Goal: Task Accomplishment & Management: Complete application form

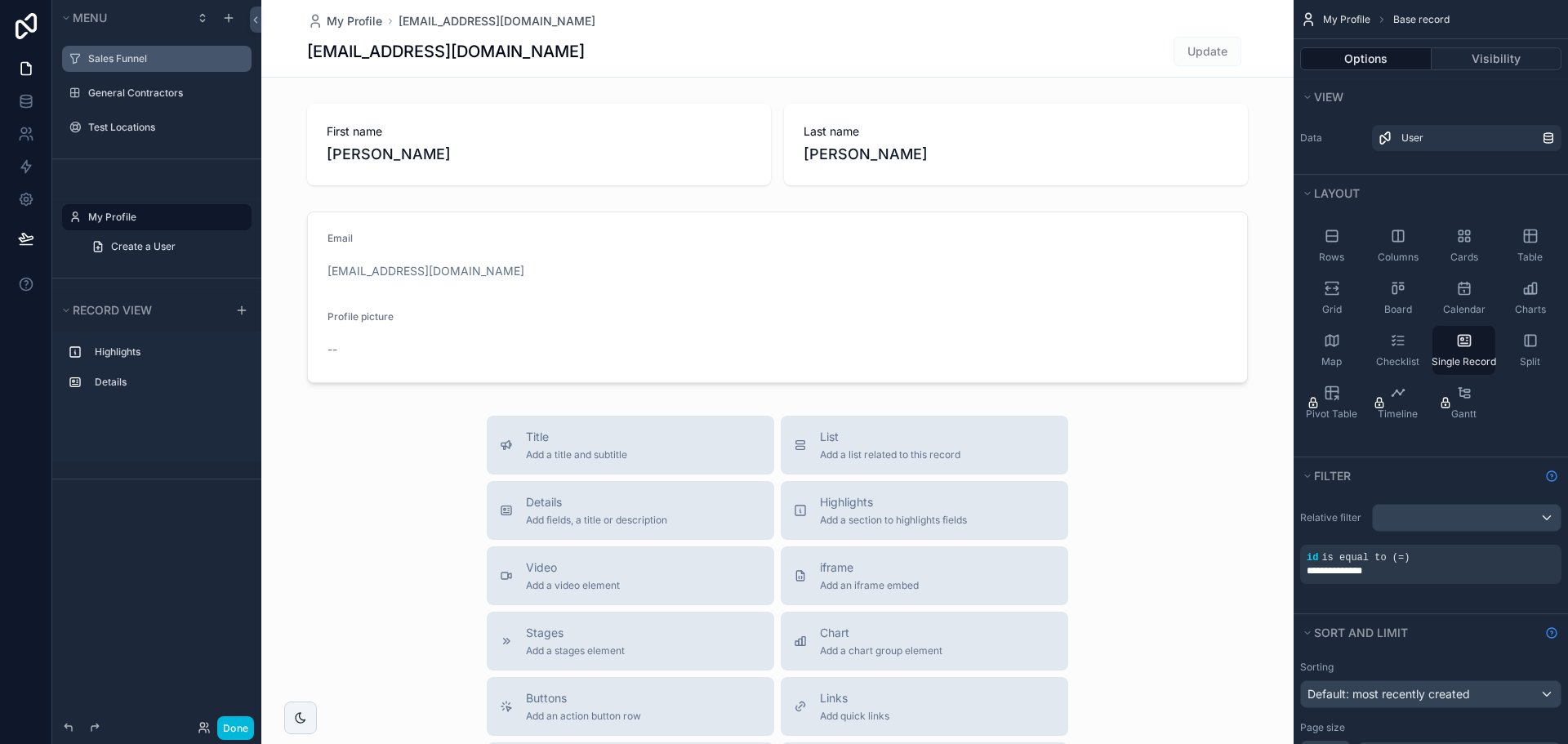
click at [114, 59] on label "Sales Funnel" at bounding box center [165, 58] width 154 height 13
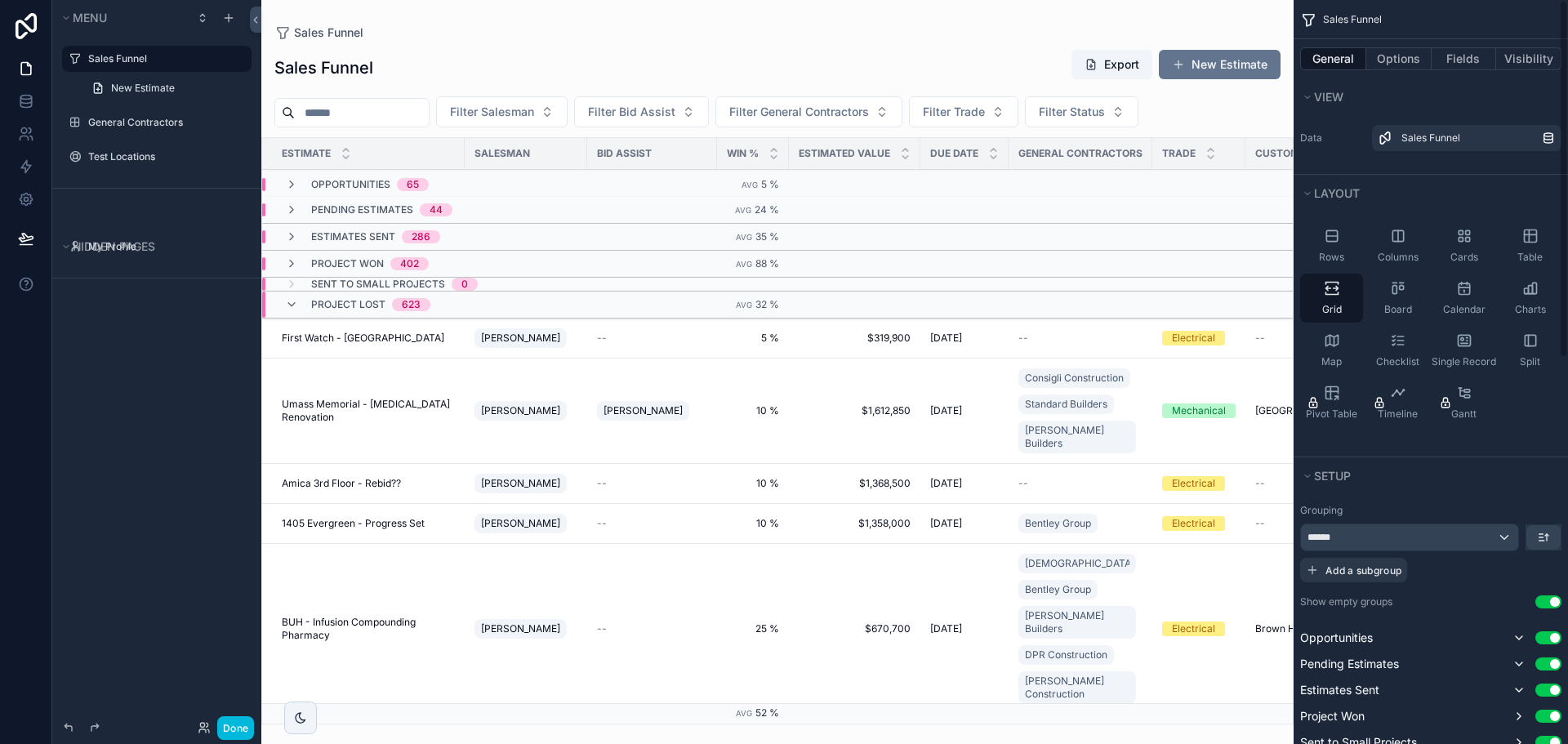
drag, startPoint x: 294, startPoint y: 719, endPoint x: 345, endPoint y: 743, distance: 56.4
click at [294, 719] on div "scrollable content" at bounding box center [300, 717] width 15 height 15
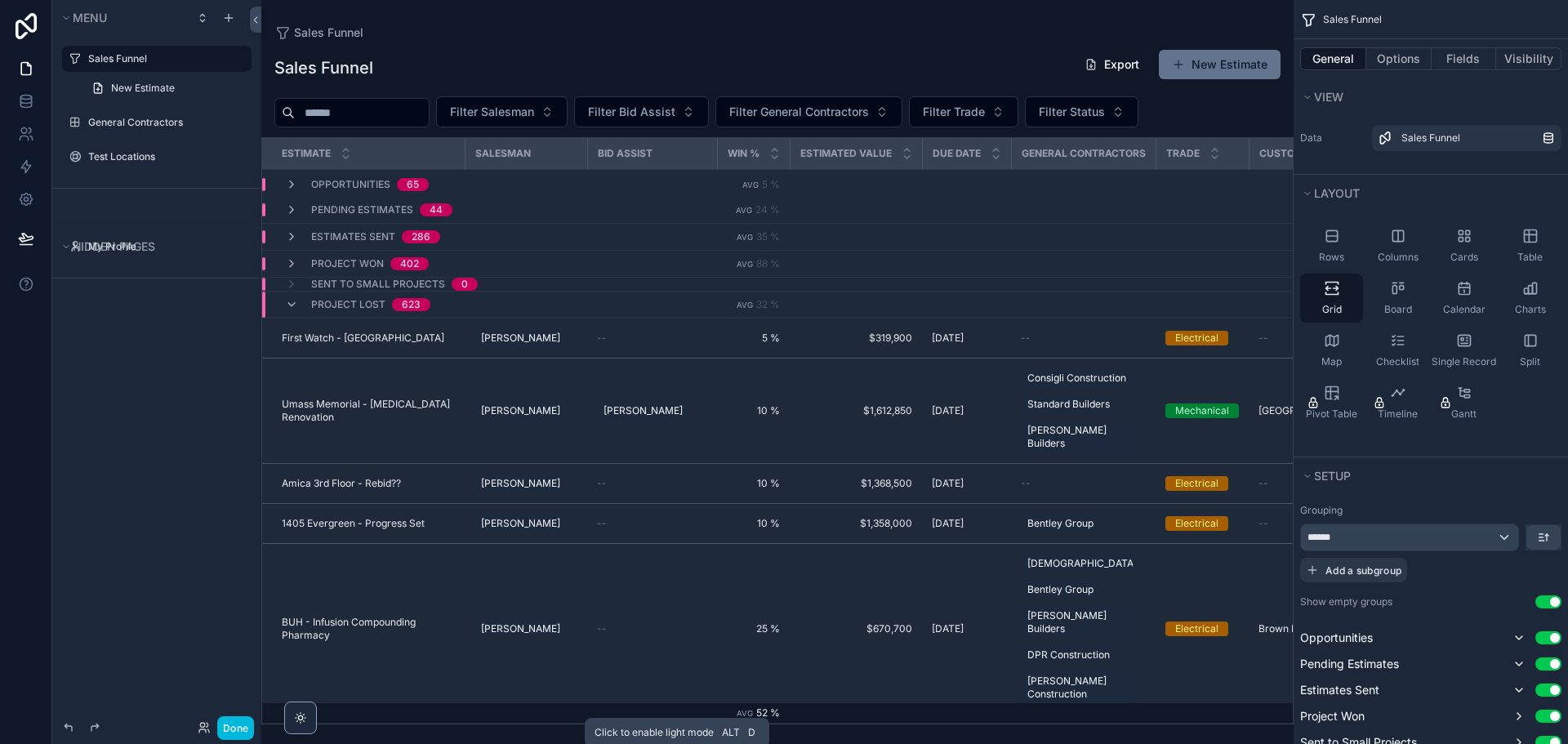
click at [1209, 44] on div "scrollable content" at bounding box center [777, 372] width 1032 height 744
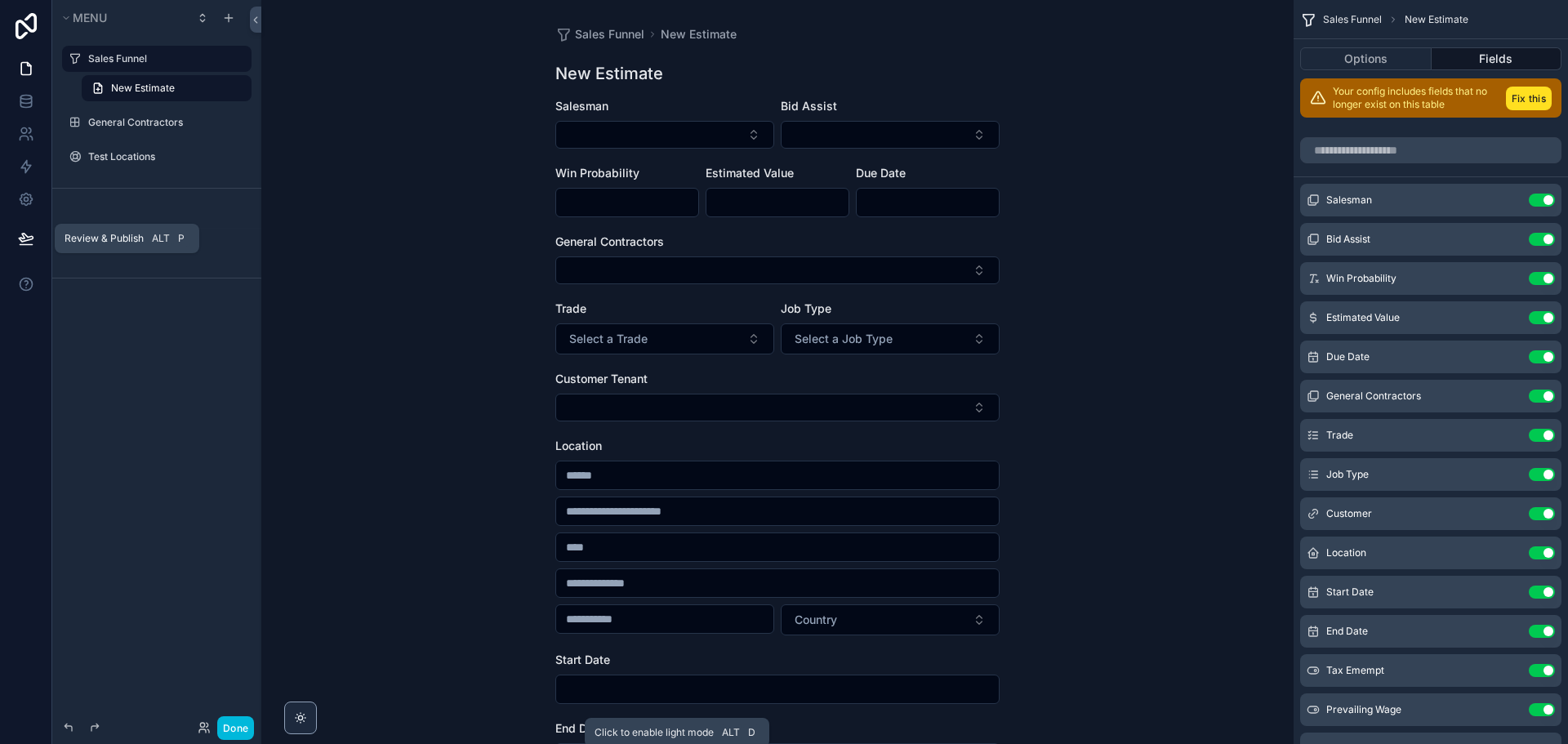
click at [26, 236] on icon at bounding box center [26, 238] width 14 height 9
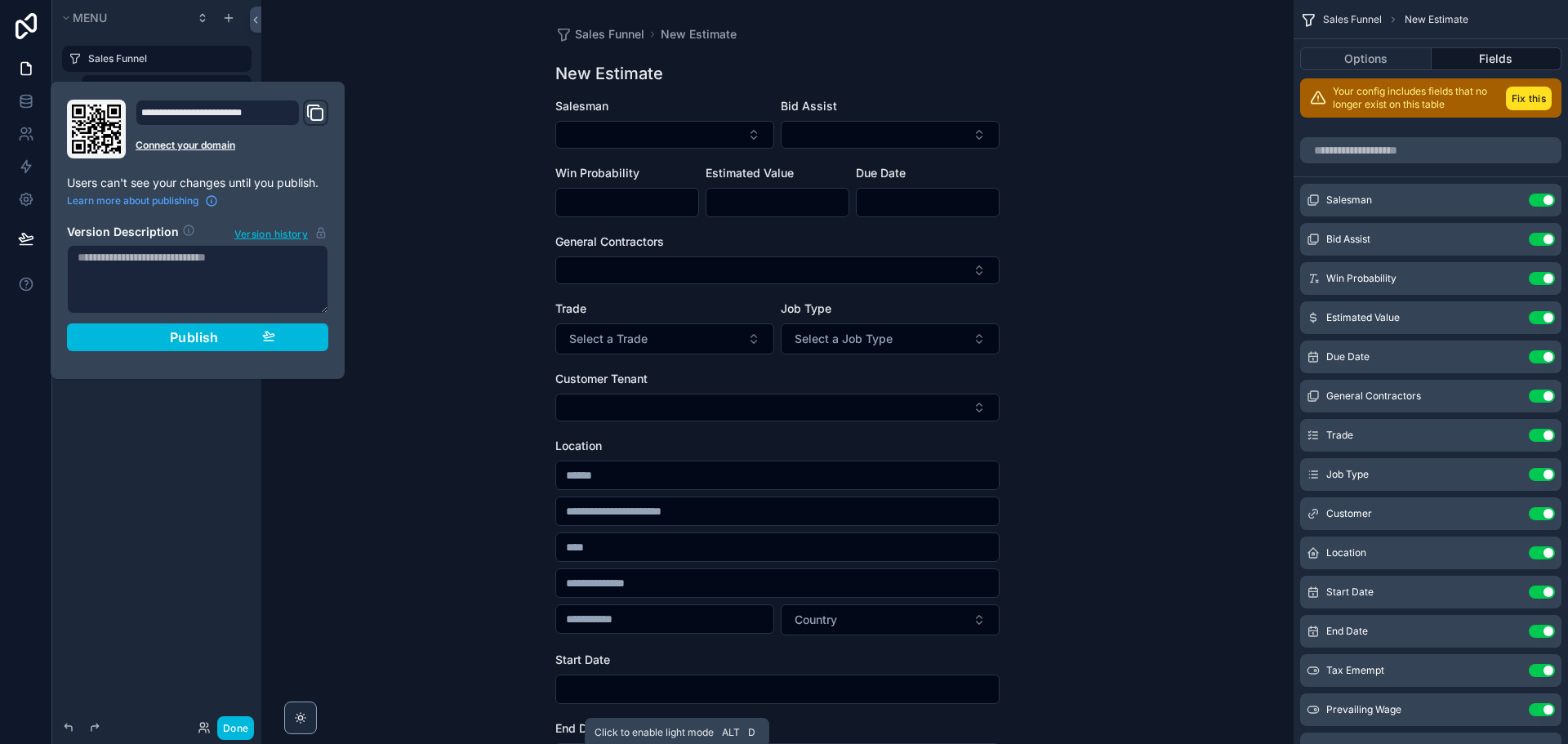
drag, startPoint x: 202, startPoint y: 345, endPoint x: 182, endPoint y: 349, distance: 20.4
click at [202, 344] on span "Publish" at bounding box center [194, 337] width 49 height 16
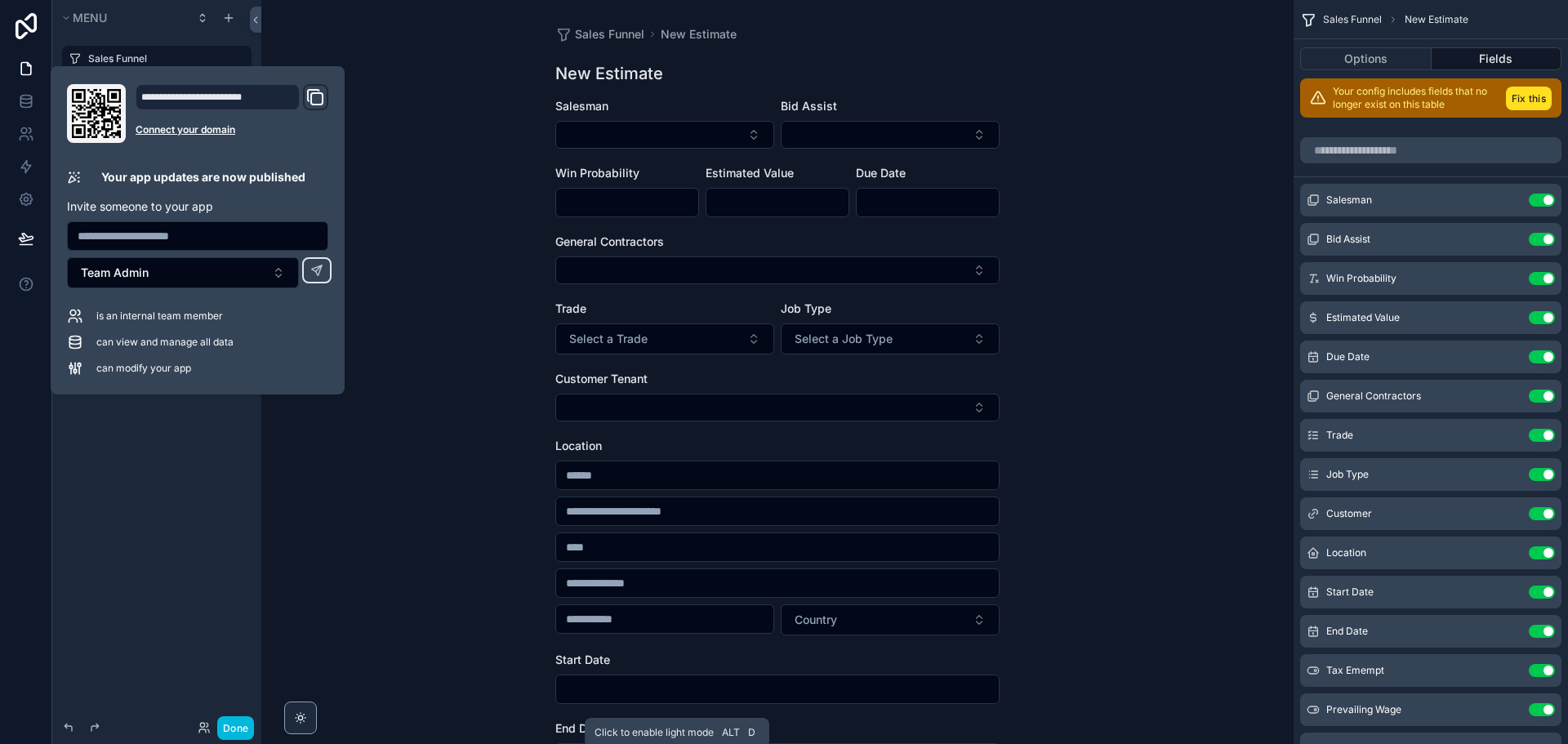
click at [312, 95] on icon "Domain and Custom Link" at bounding box center [317, 98] width 11 height 11
click at [394, 148] on div "Sales Funnel New Estimate New Estimate Salesman Bid Assist Win Probability Esti…" at bounding box center [777, 372] width 1032 height 744
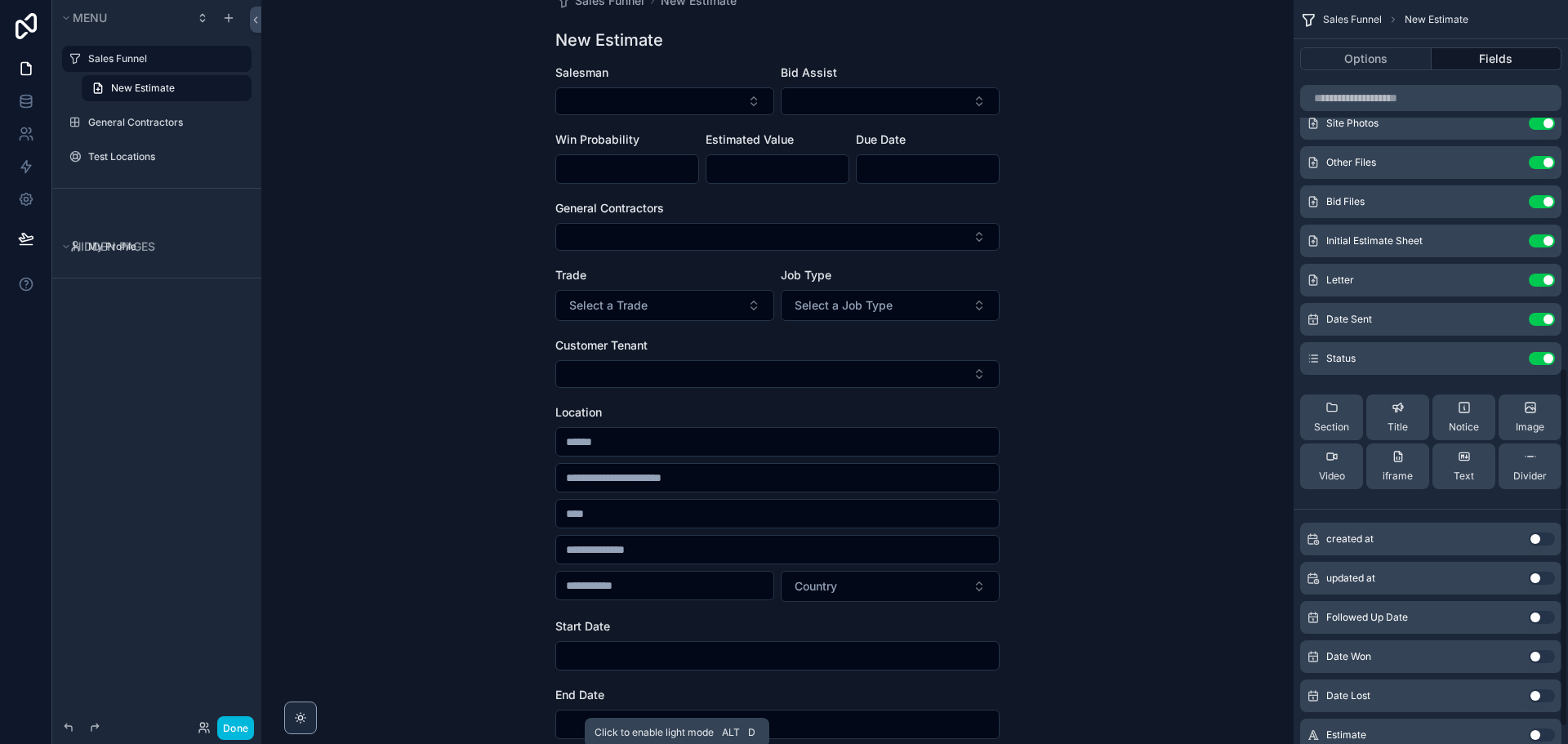
scroll to position [796, 0]
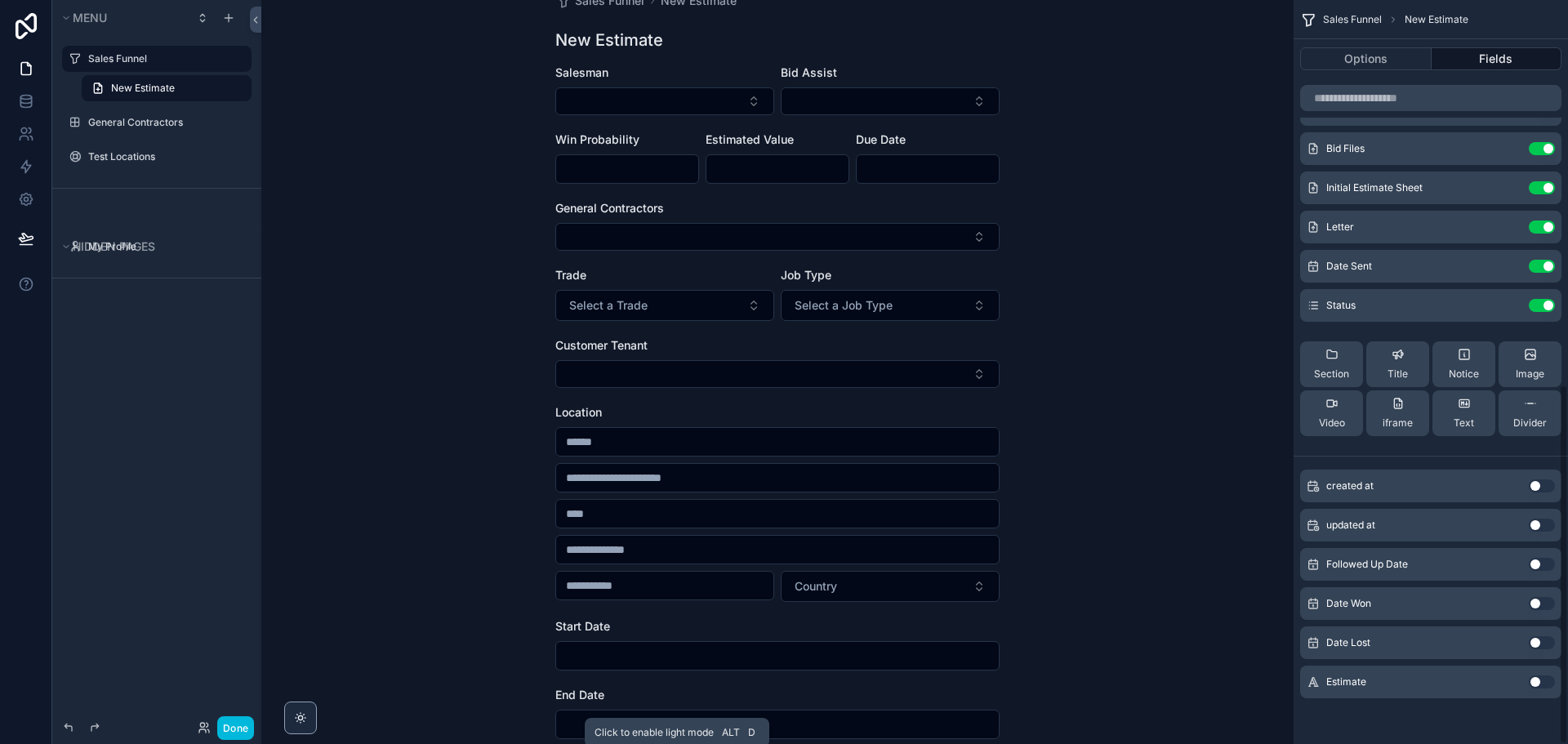
click at [1547, 681] on button "Use setting" at bounding box center [1542, 681] width 26 height 13
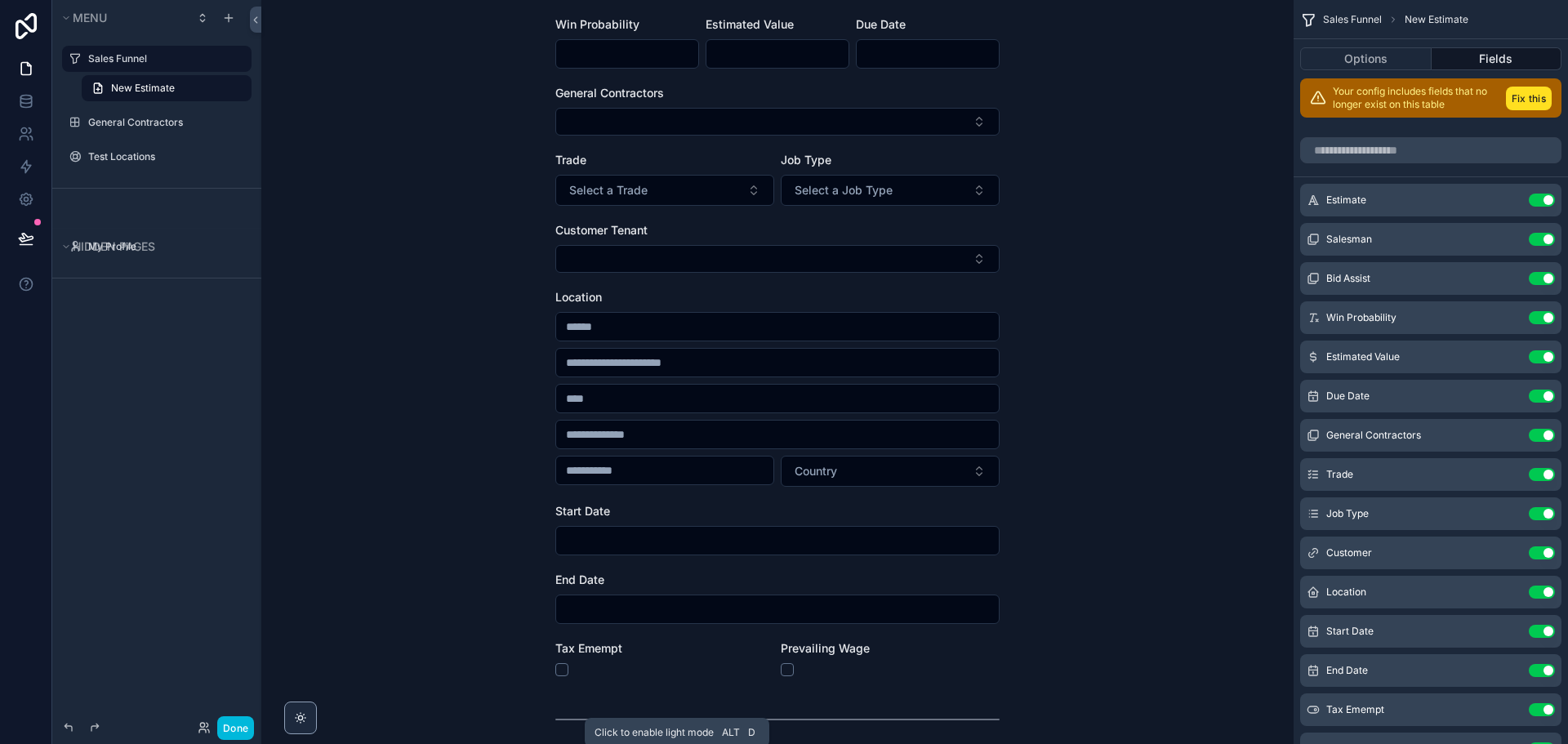
scroll to position [0, 0]
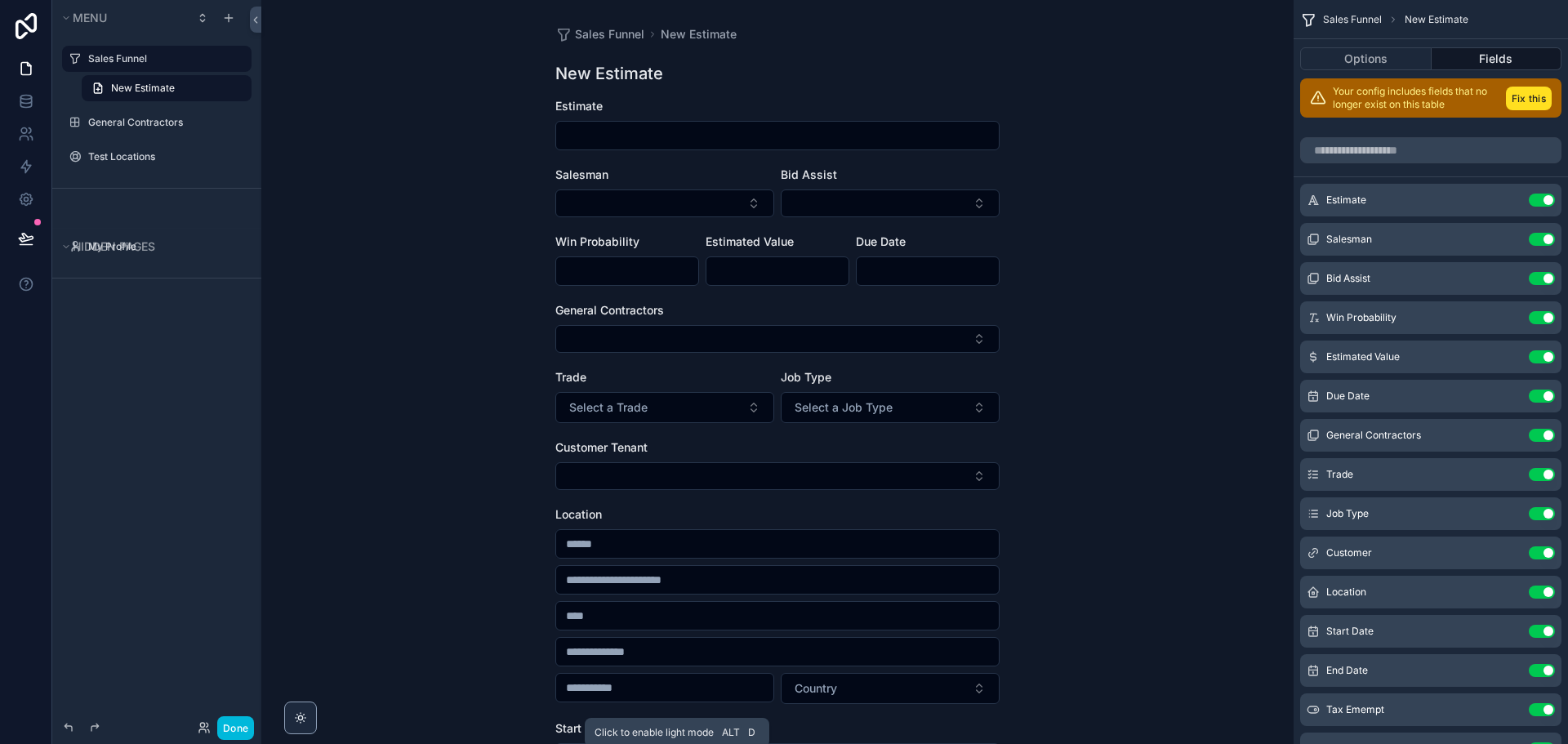
click at [0, 0] on icon "scrollable content" at bounding box center [0, 0] width 0 height 0
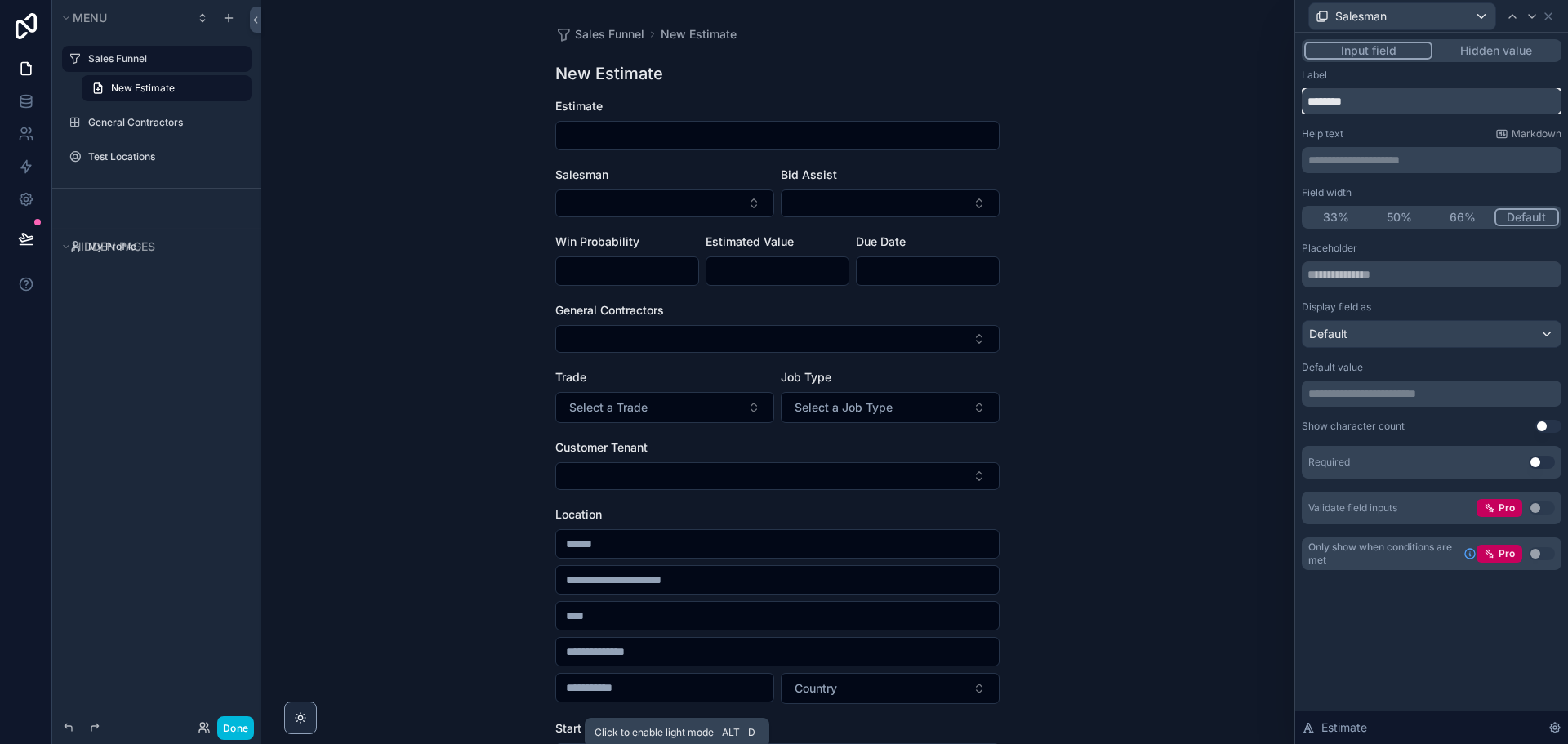
click at [1388, 108] on input "********" at bounding box center [1431, 101] width 259 height 26
type input "********"
click at [1228, 194] on div "Sales Funnel New Estimate New Estimate Job Name Salesman Bid Assist Win Probabi…" at bounding box center [777, 372] width 1032 height 744
click at [1550, 18] on icon at bounding box center [1548, 16] width 7 height 7
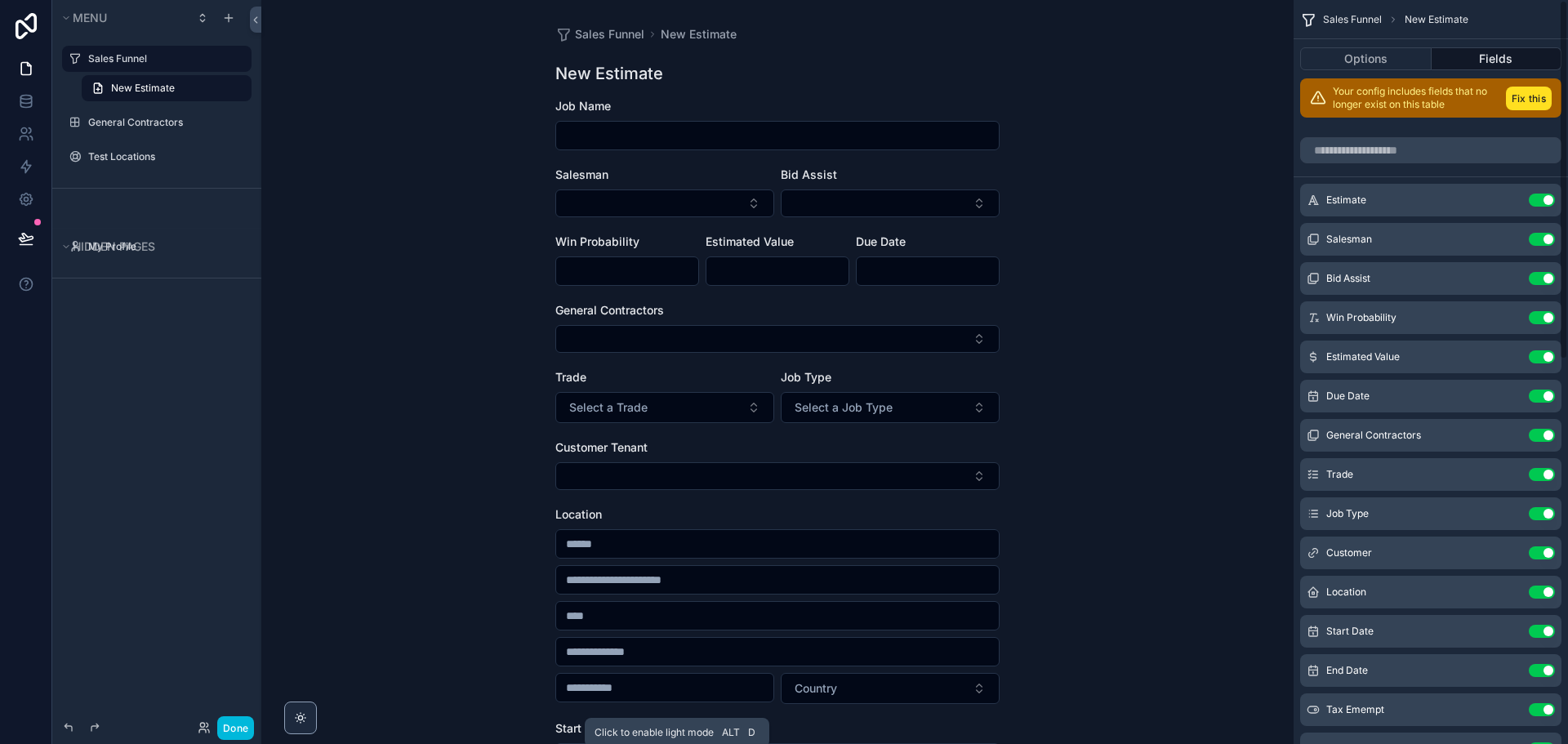
click at [1248, 183] on div "Sales Funnel New Estimate New Estimate Job Name Salesman Bid Assist Win Probabi…" at bounding box center [777, 372] width 1032 height 744
click at [1210, 119] on div "Sales Funnel New Estimate New Estimate Job Name Salesman Bid Assist Win Probabi…" at bounding box center [777, 372] width 1032 height 744
click at [26, 236] on icon at bounding box center [26, 238] width 14 height 9
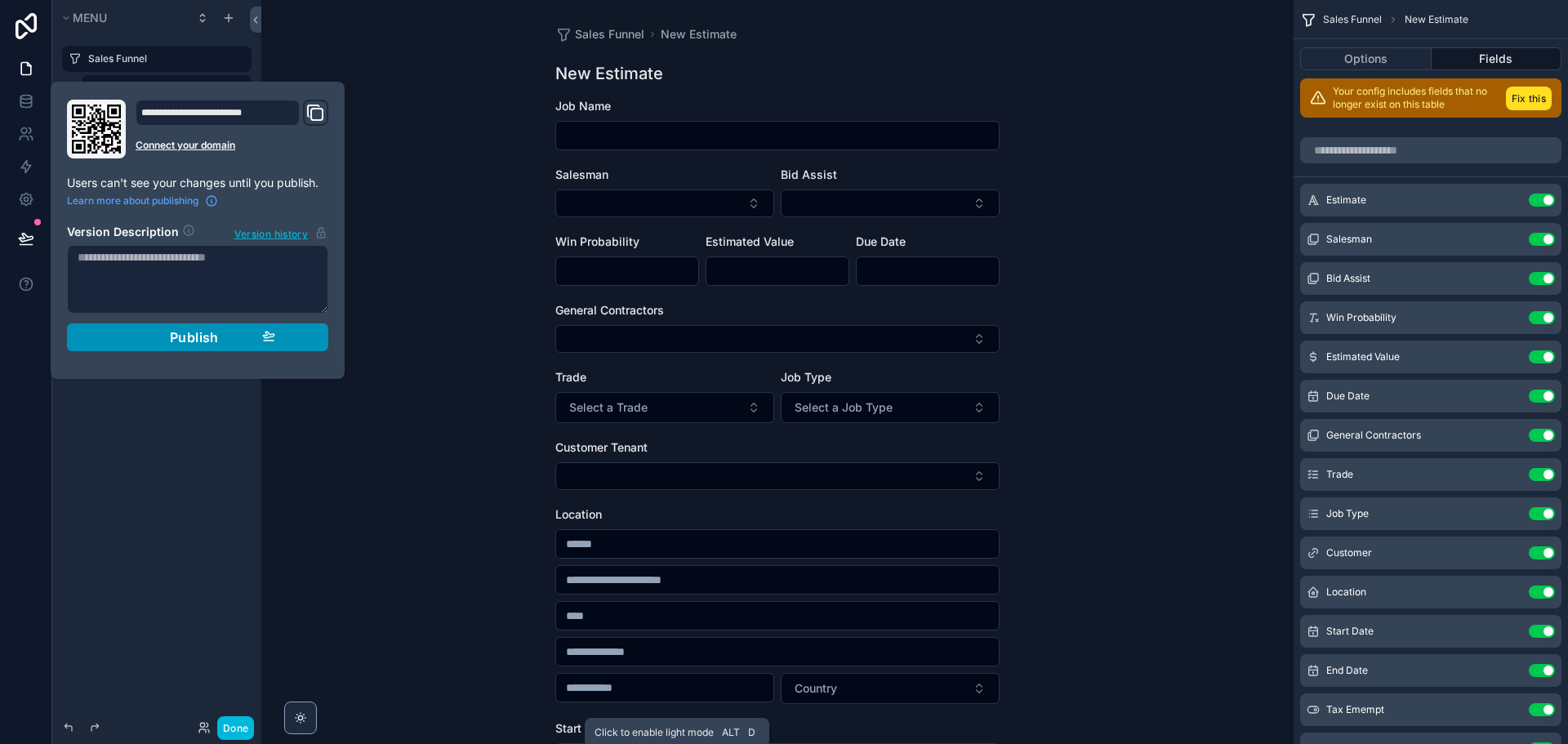
click at [184, 339] on span "Publish" at bounding box center [194, 337] width 49 height 16
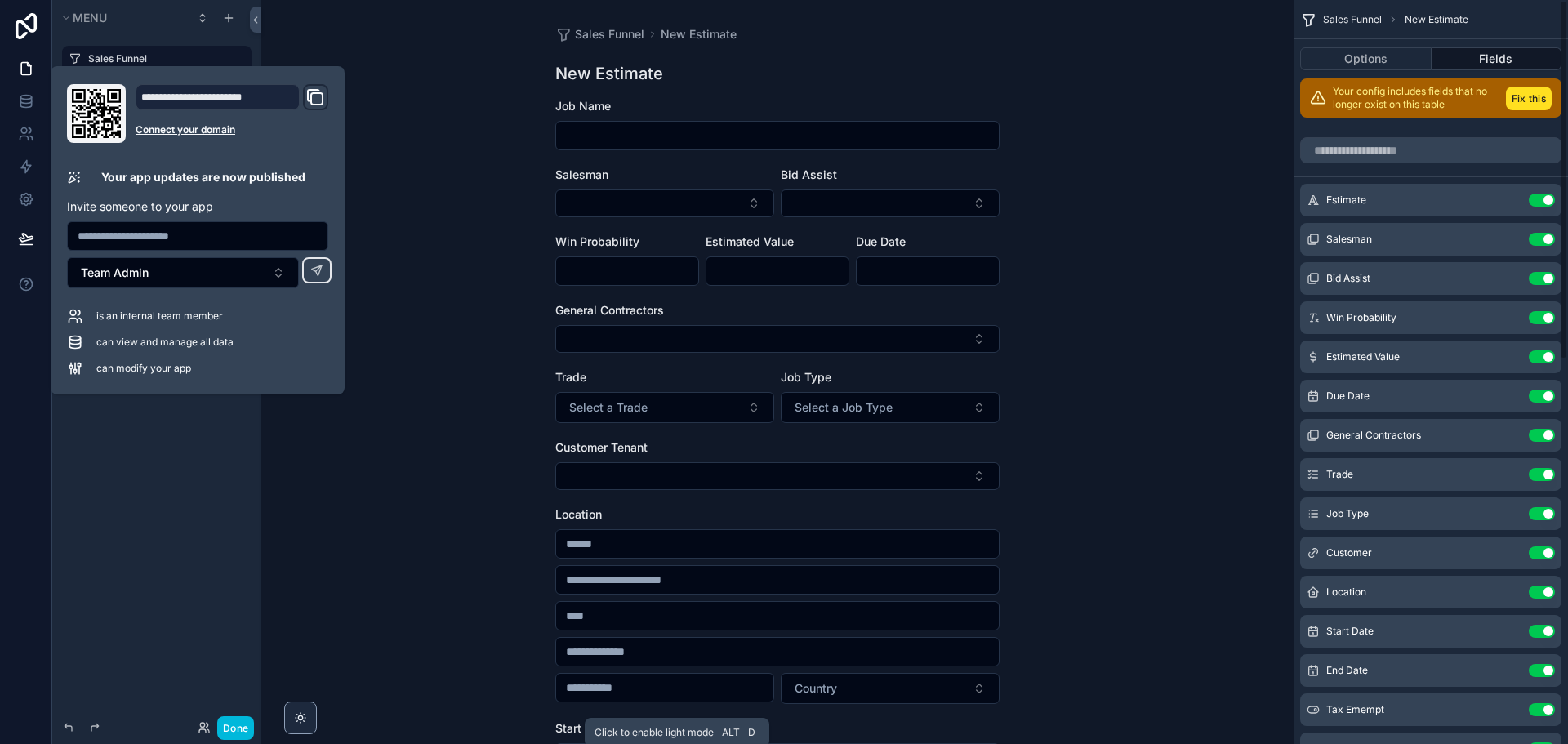
click at [402, 117] on div "Sales Funnel New Estimate New Estimate Job Name Salesman Bid Assist Win Probabi…" at bounding box center [777, 372] width 1032 height 744
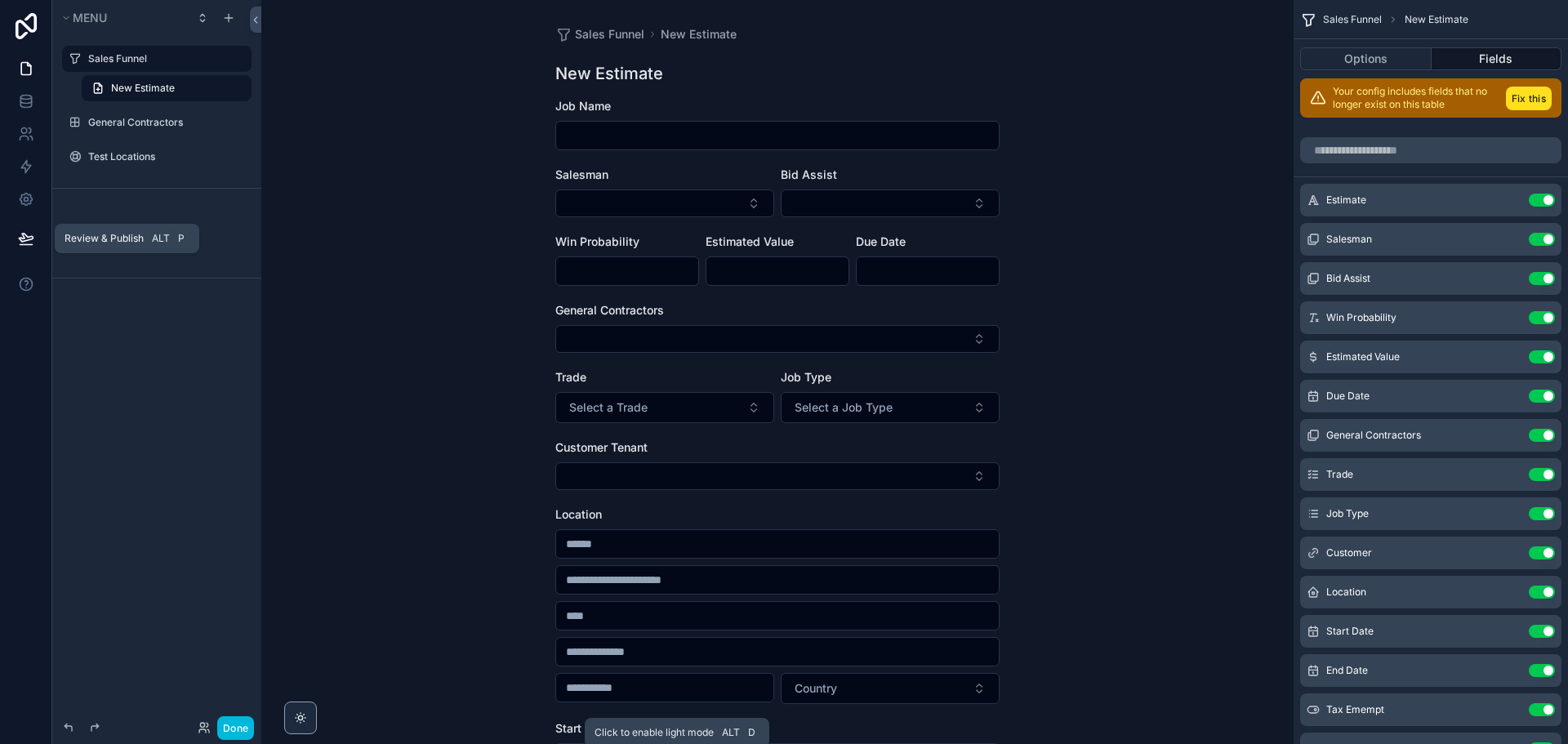
click at [15, 235] on button at bounding box center [26, 239] width 36 height 46
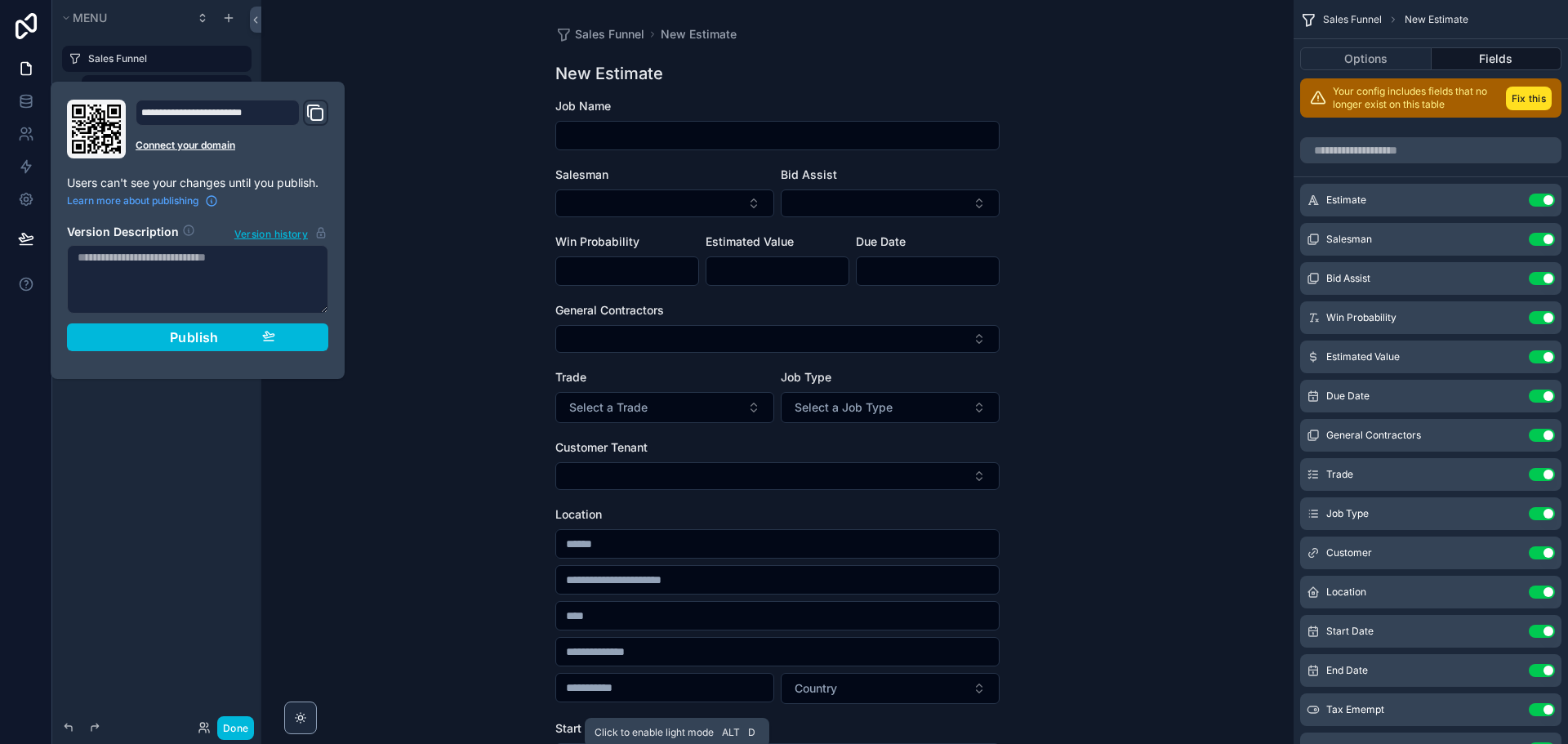
click at [194, 353] on div "**********" at bounding box center [197, 230] width 274 height 261
click at [144, 108] on div "**********" at bounding box center [218, 113] width 164 height 26
click at [319, 118] on icon "Domain and Custom Link" at bounding box center [315, 113] width 20 height 20
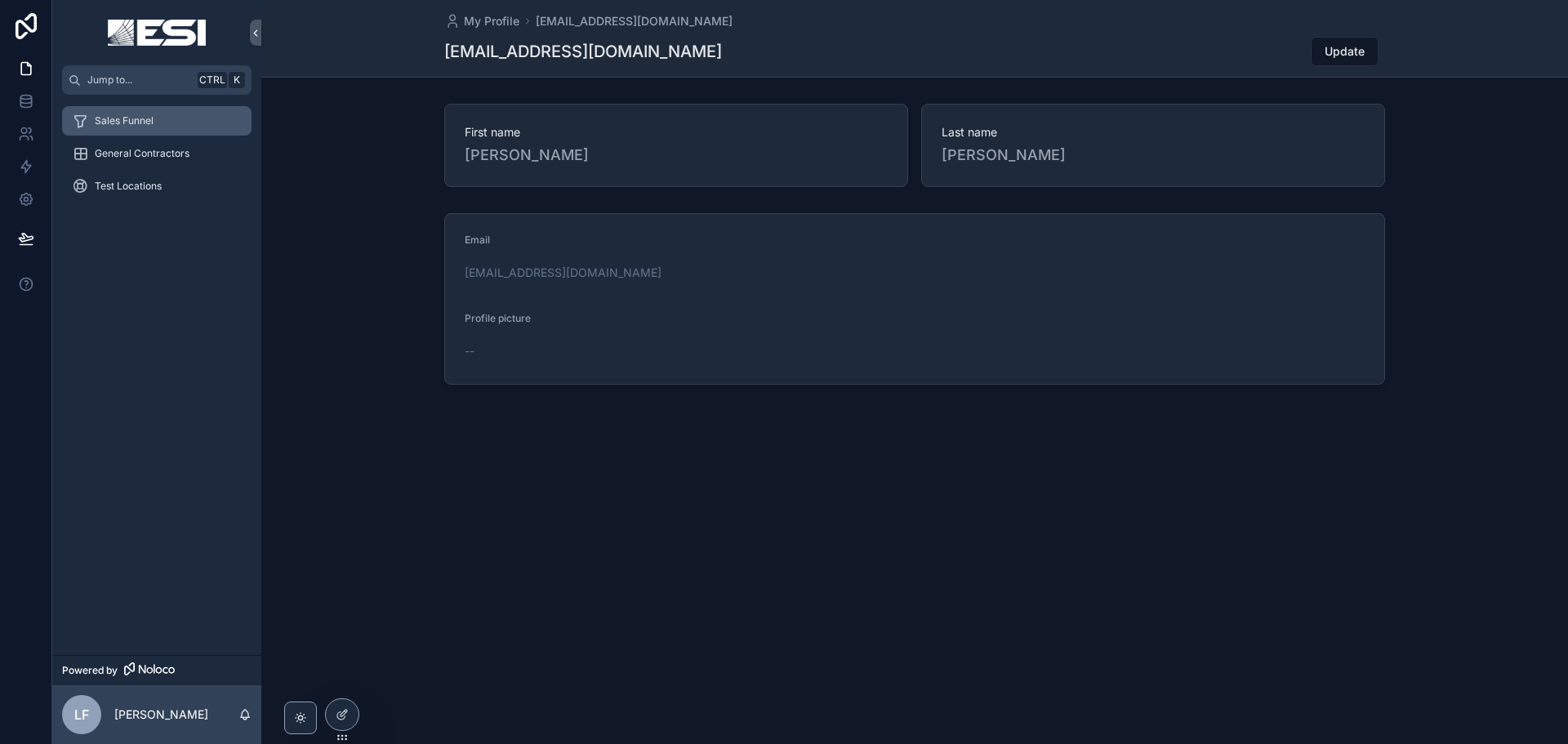
click at [154, 128] on div "Sales Funnel" at bounding box center [156, 120] width 170 height 26
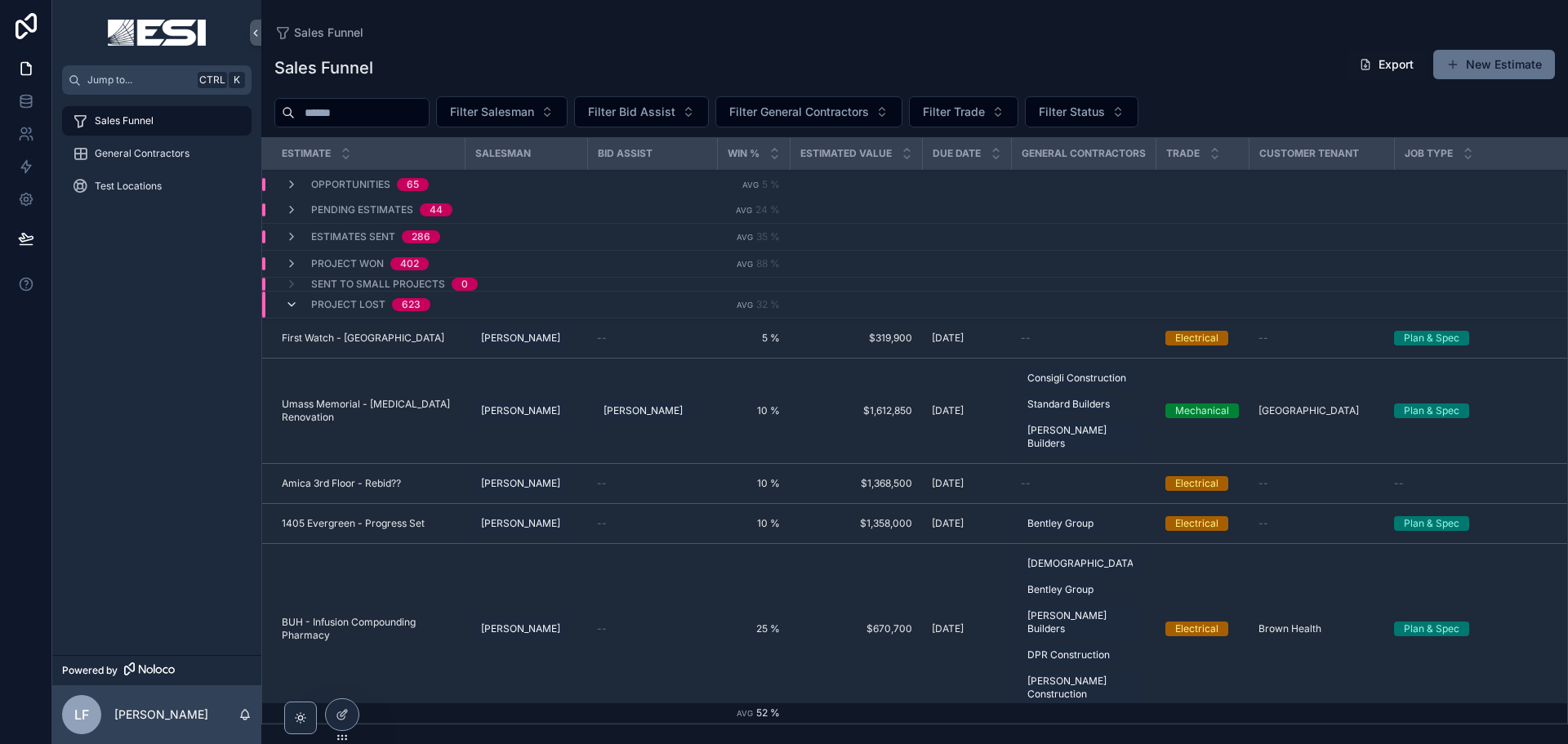
click at [291, 305] on icon "scrollable content" at bounding box center [291, 304] width 13 height 13
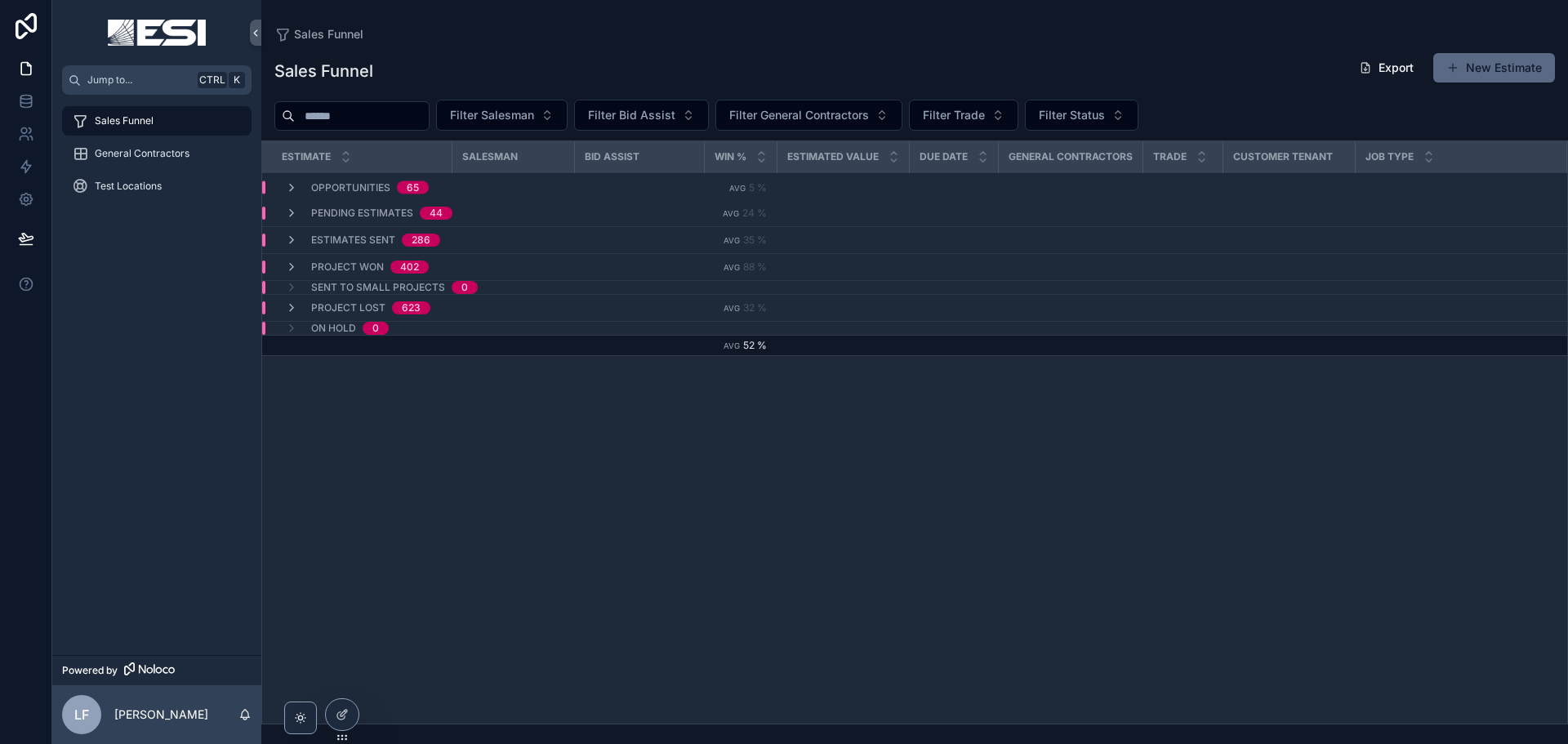
click at [1467, 68] on button "New Estimate" at bounding box center [1494, 67] width 122 height 29
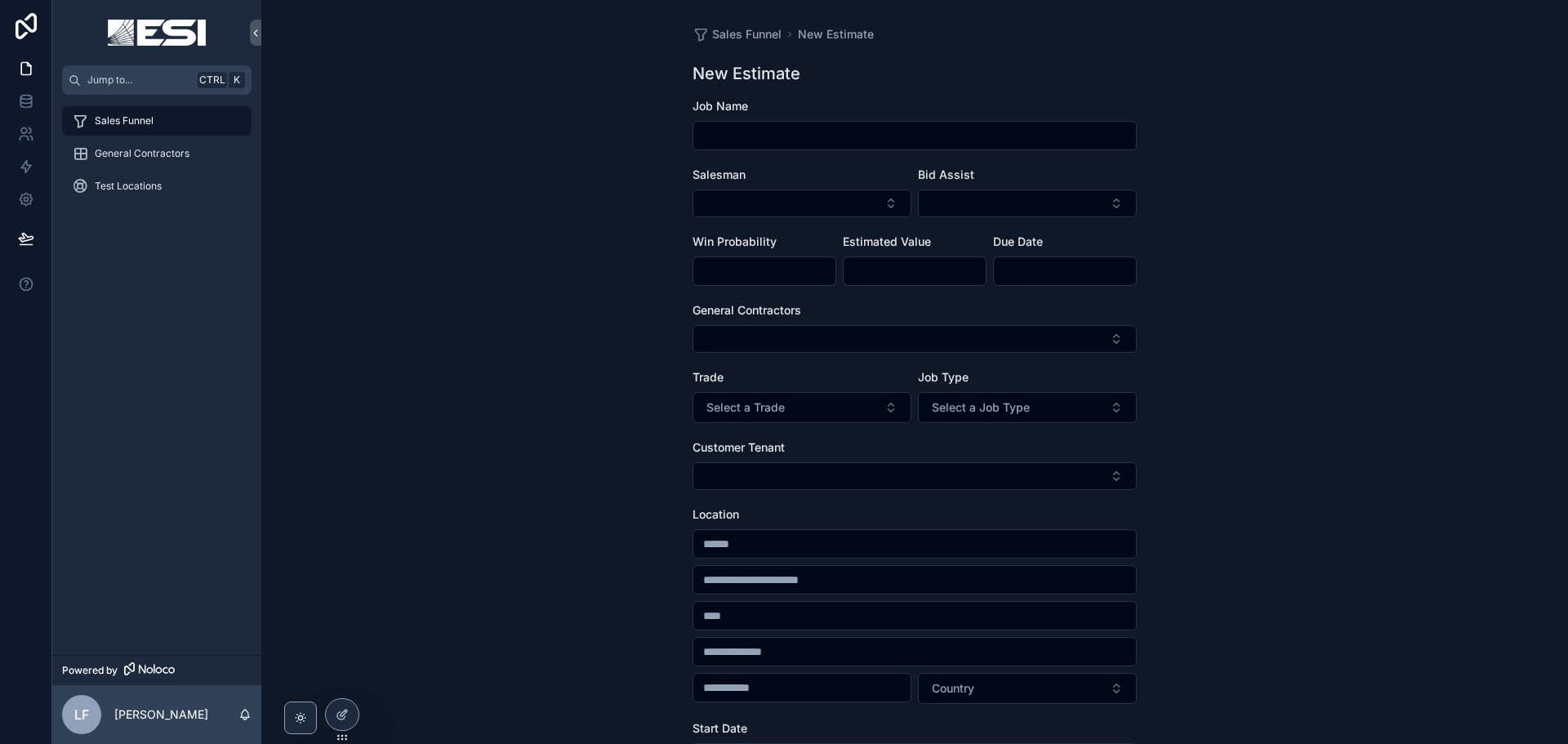
click at [1456, 79] on div "Sales Funnel New Estimate New Estimate Job Name Salesman Bid Assist Win Probabi…" at bounding box center [914, 372] width 1307 height 744
click at [23, 93] on icon at bounding box center [26, 101] width 16 height 16
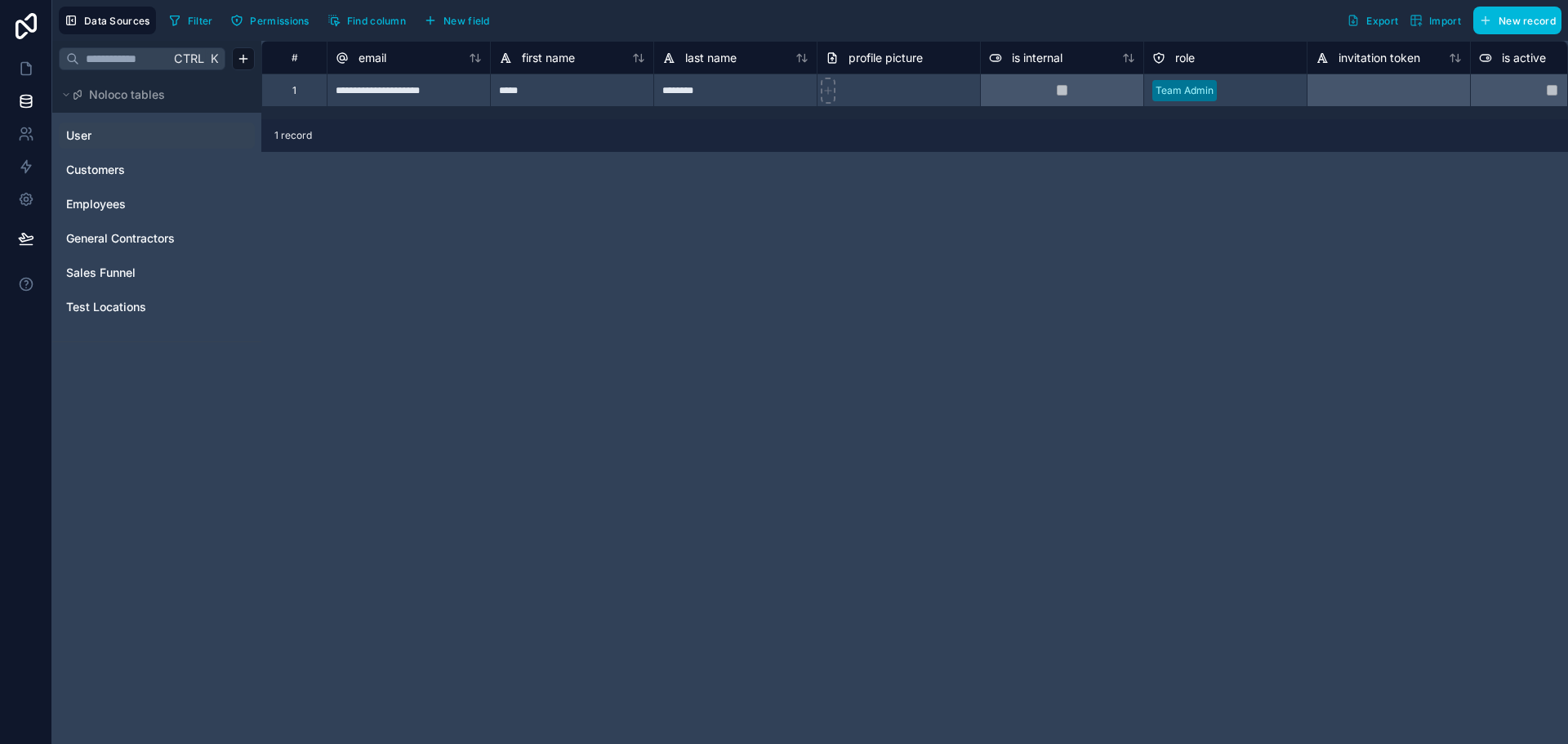
click at [115, 138] on link "User" at bounding box center [132, 135] width 132 height 16
click at [115, 211] on span "Employees" at bounding box center [96, 204] width 60 height 16
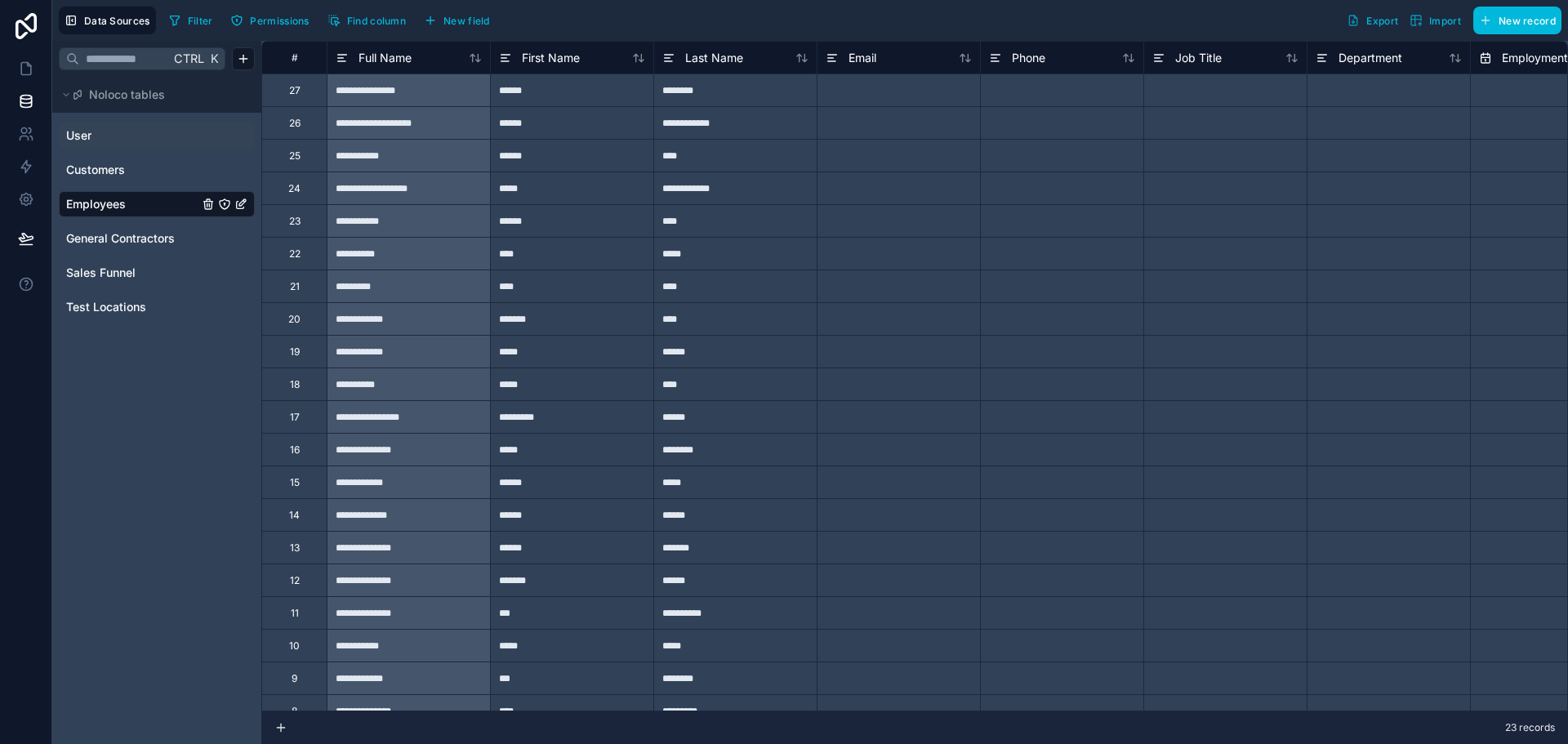
click at [1390, 21] on span "Export" at bounding box center [1382, 20] width 32 height 12
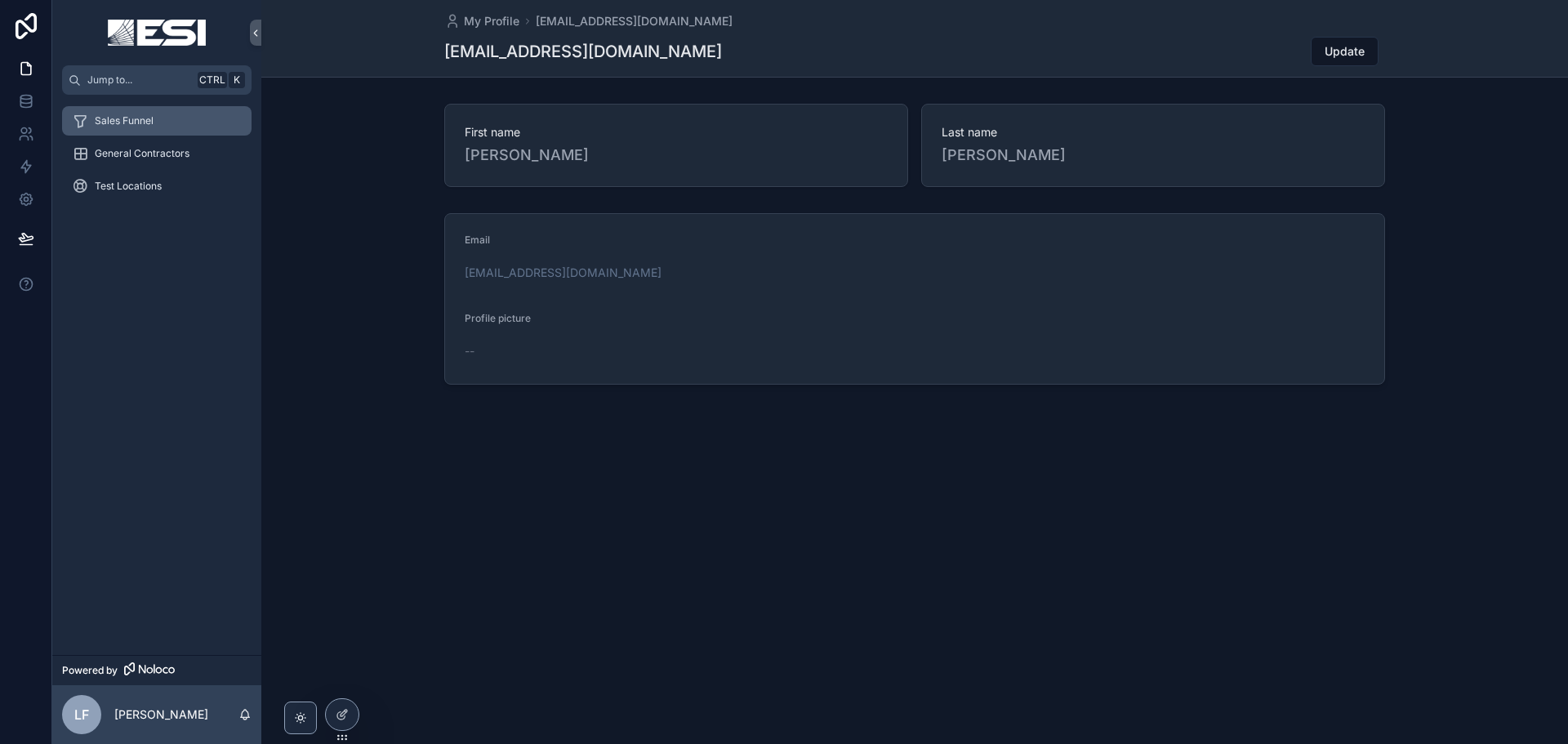
click at [158, 110] on div "Sales Funnel" at bounding box center [156, 120] width 170 height 26
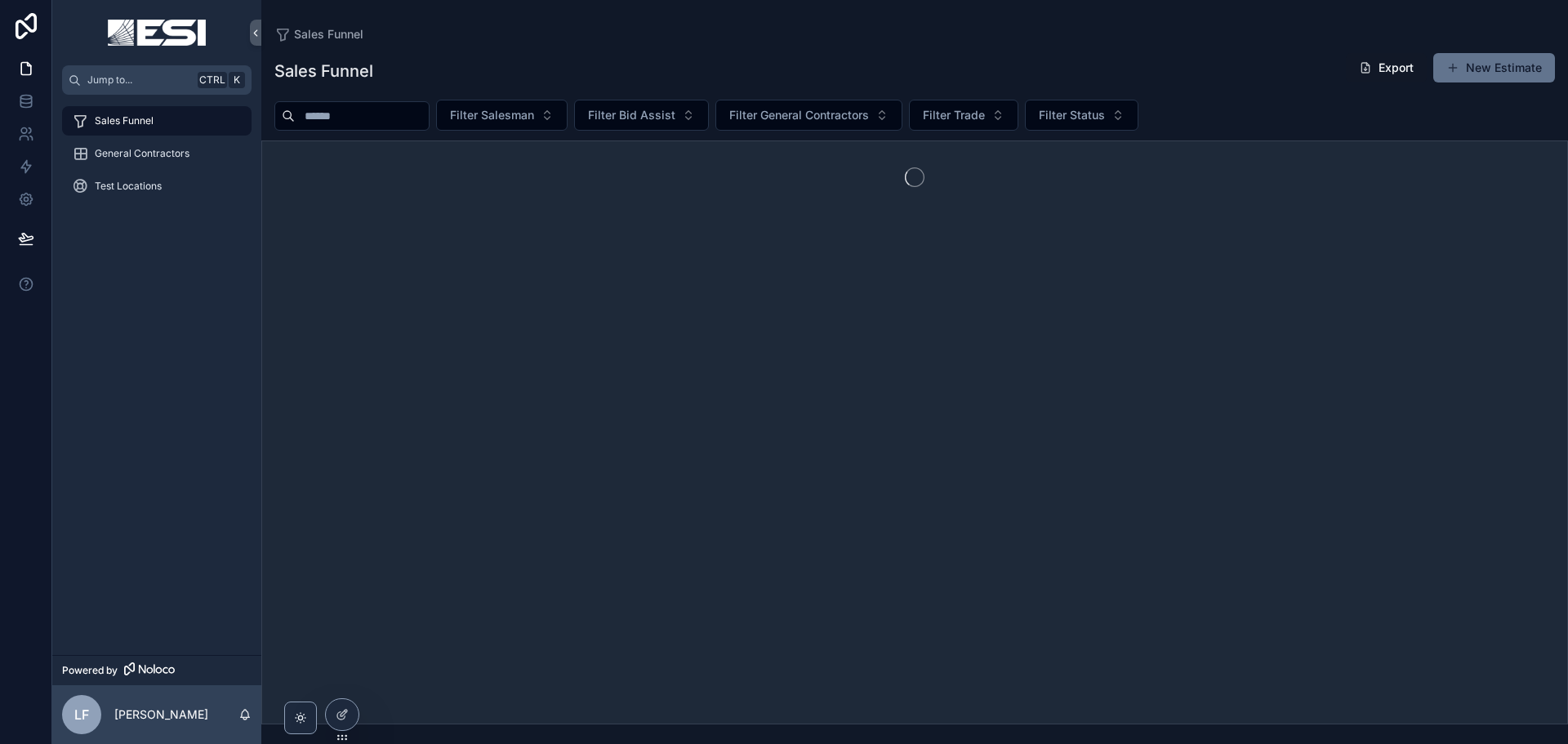
drag, startPoint x: 1484, startPoint y: 73, endPoint x: 1539, endPoint y: 101, distance: 61.7
click at [1484, 73] on button "New Estimate" at bounding box center [1494, 67] width 122 height 29
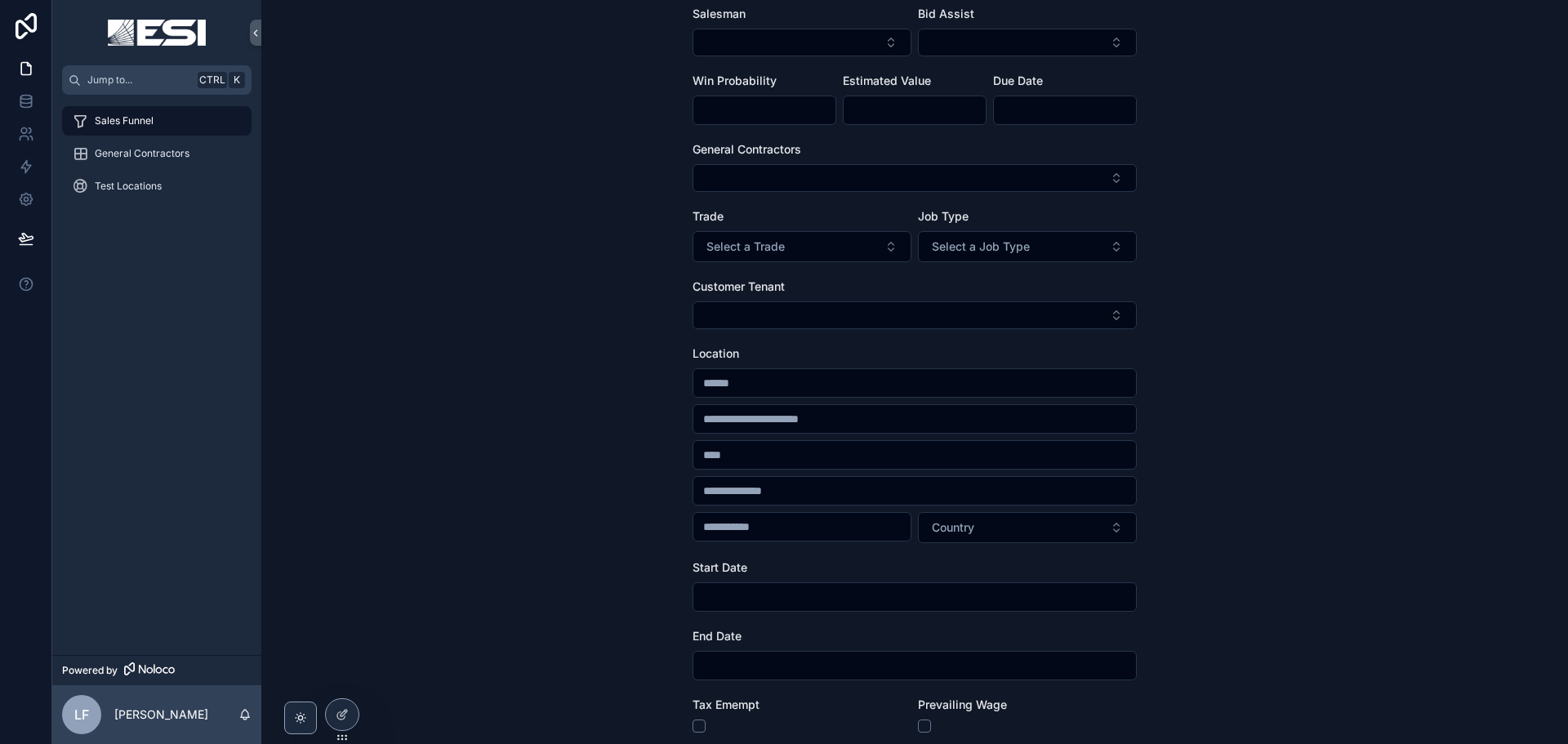
scroll to position [162, 0]
click at [767, 237] on span "Select a Trade" at bounding box center [746, 244] width 79 height 16
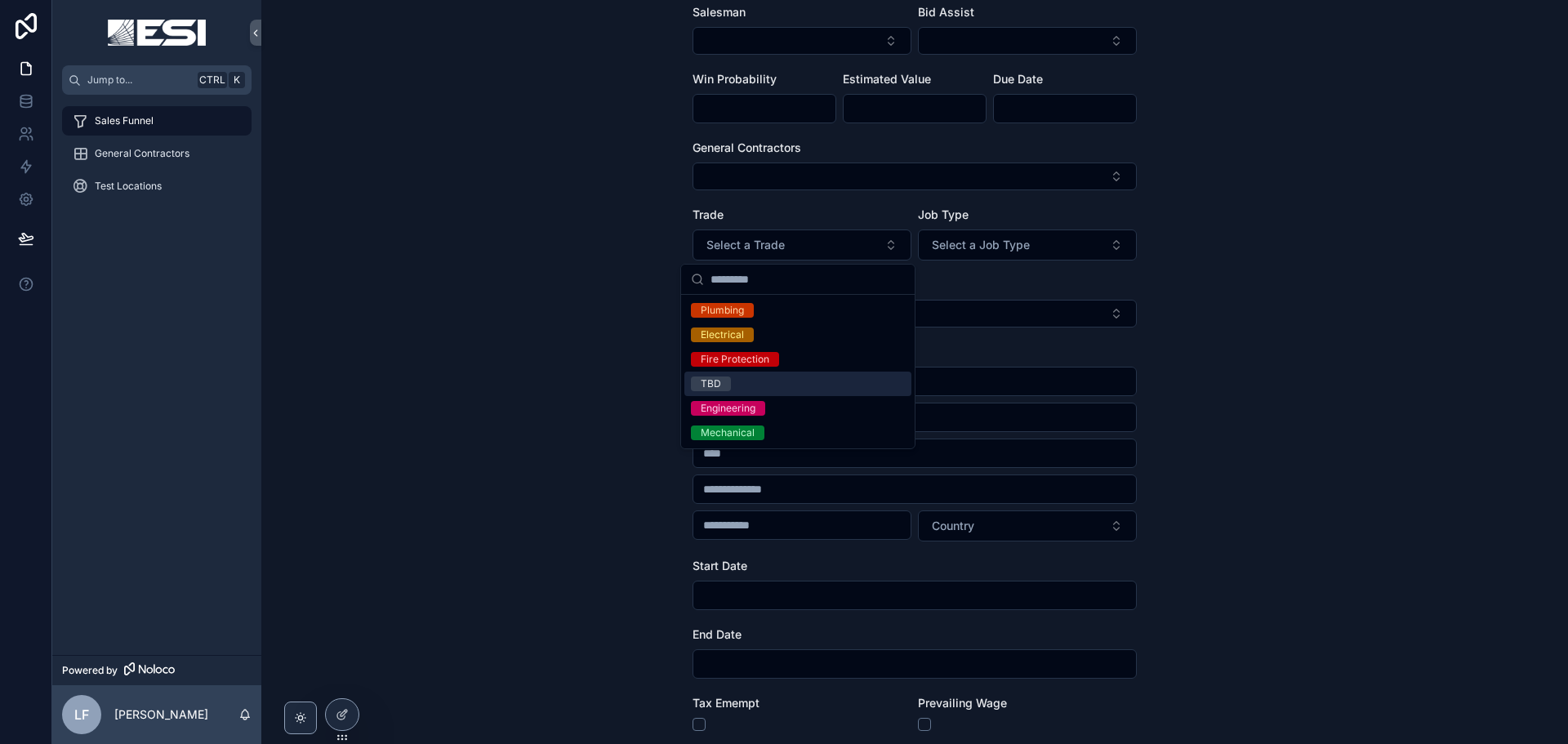
scroll to position [179, 0]
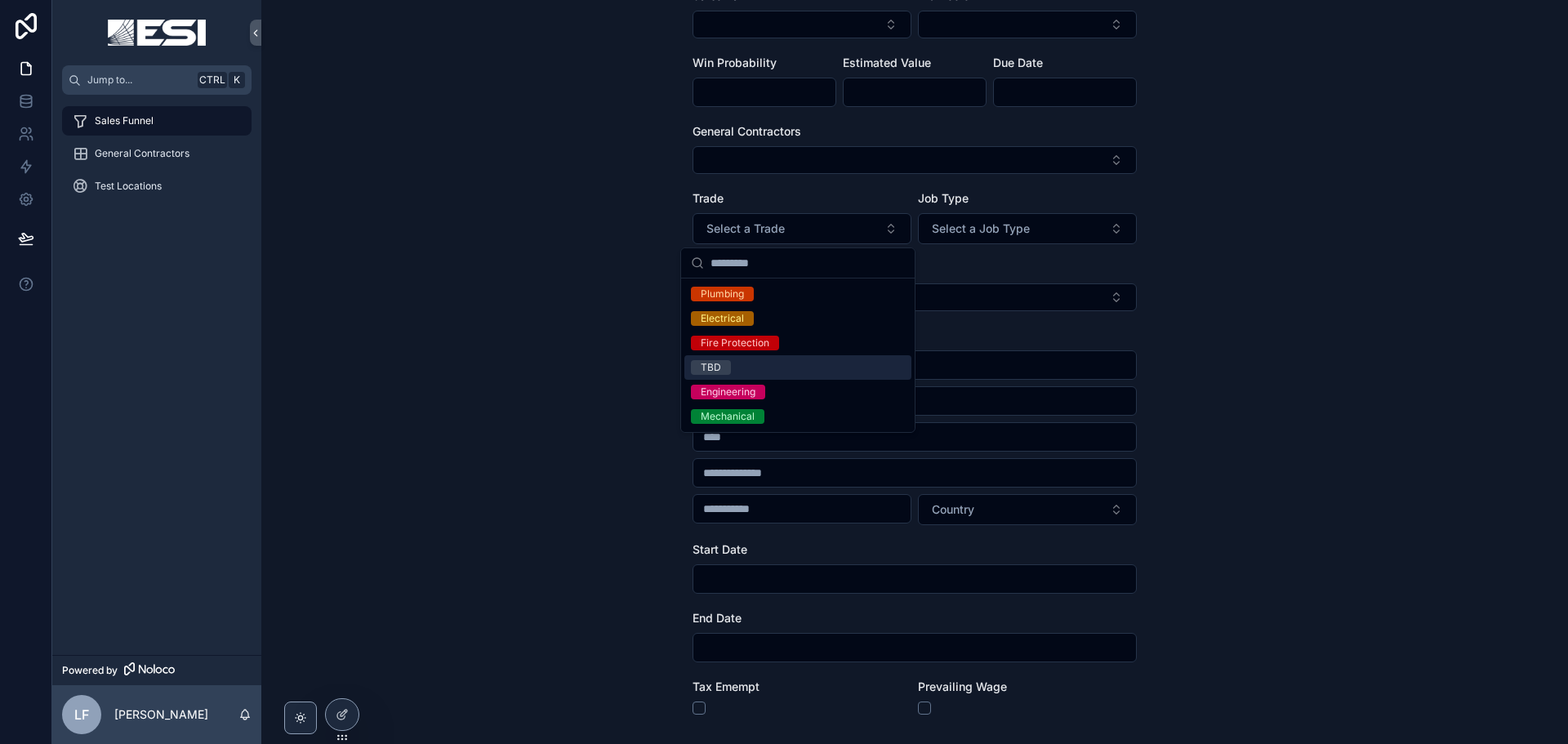
click at [1251, 326] on div "Sales Funnel New Estimate New Estimate Job Name Salesman Bid Assist Win Probabi…" at bounding box center [914, 193] width 1307 height 744
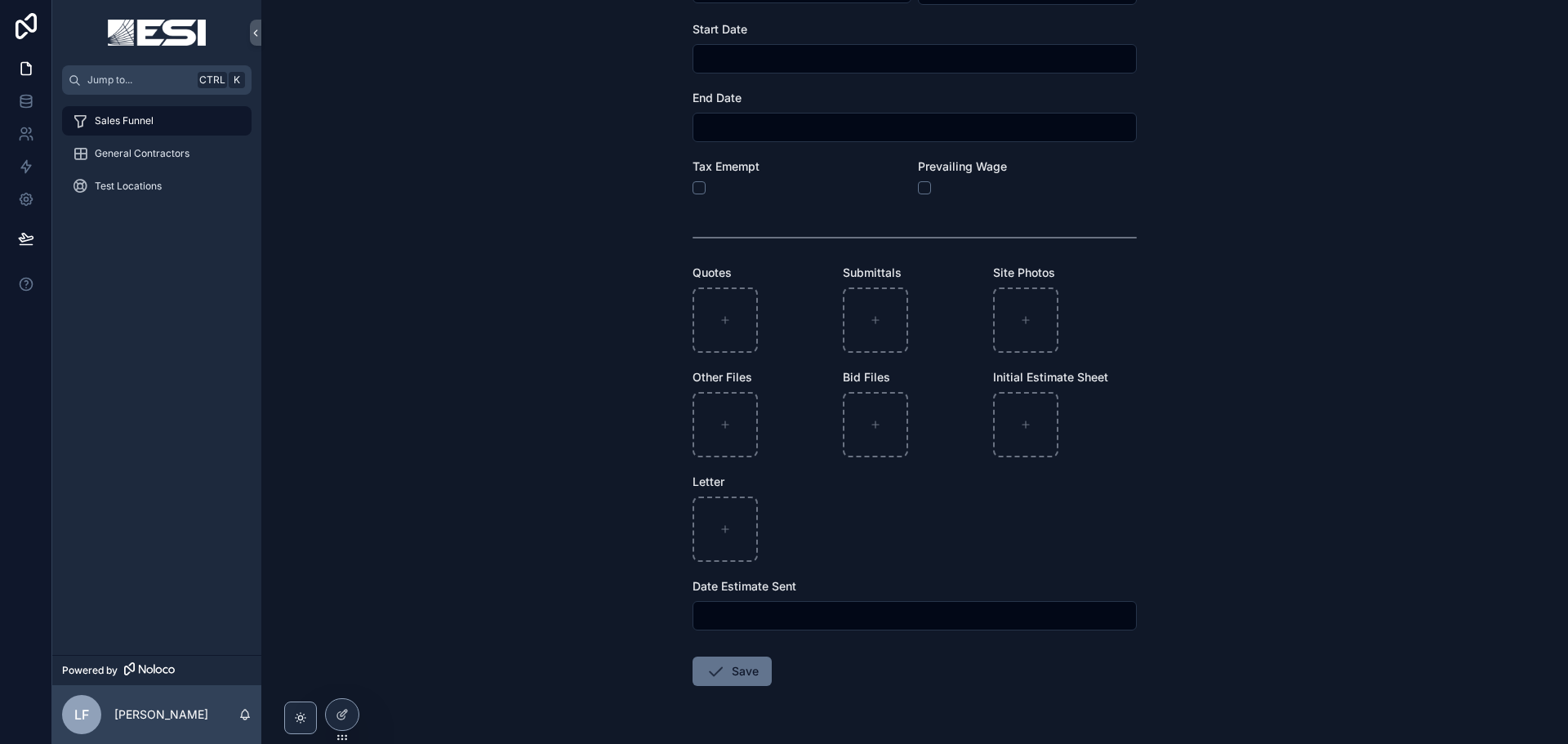
scroll to position [697, 0]
